Goal: Find specific page/section: Find specific page/section

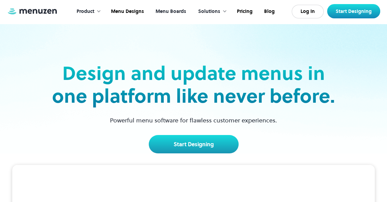
click at [166, 13] on link "Menu Boards" at bounding box center [170, 11] width 42 height 21
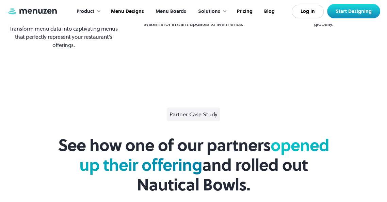
scroll to position [454, 0]
